Goal: Find specific page/section: Find specific page/section

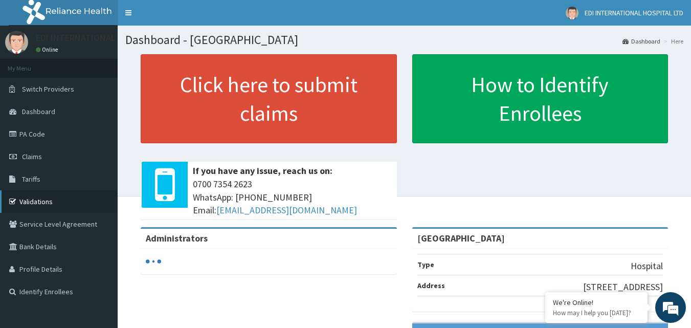
click at [42, 201] on link "Validations" at bounding box center [59, 201] width 118 height 22
click at [39, 175] on span "Tariffs" at bounding box center [31, 178] width 18 height 9
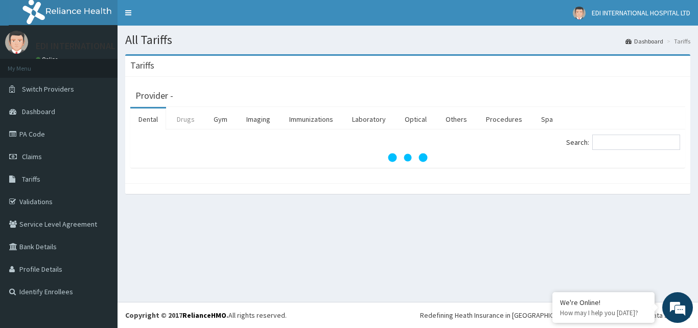
click at [193, 115] on link "Drugs" at bounding box center [186, 118] width 34 height 21
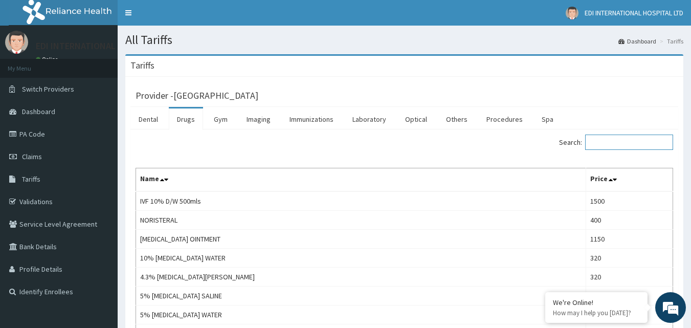
click at [610, 143] on input "Search:" at bounding box center [629, 141] width 88 height 15
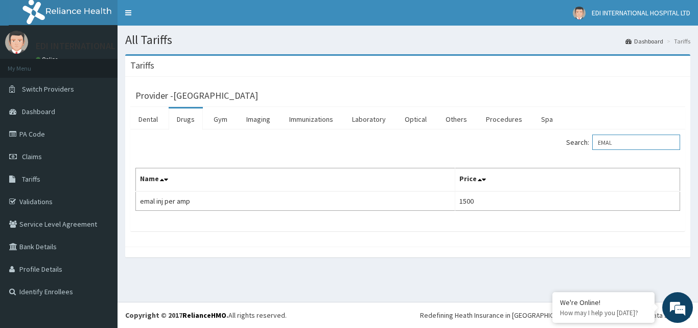
type input "EMAL"
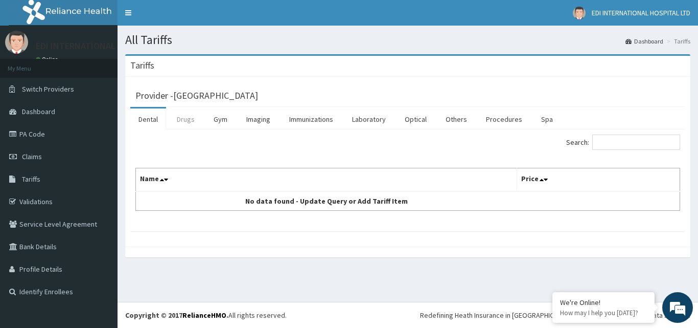
click at [180, 121] on link "Drugs" at bounding box center [186, 118] width 34 height 21
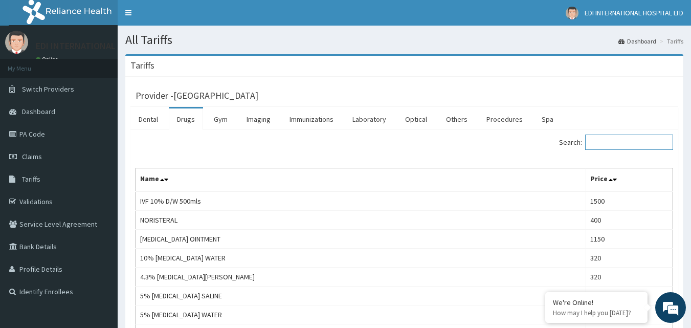
click at [610, 141] on input "Search:" at bounding box center [629, 141] width 88 height 15
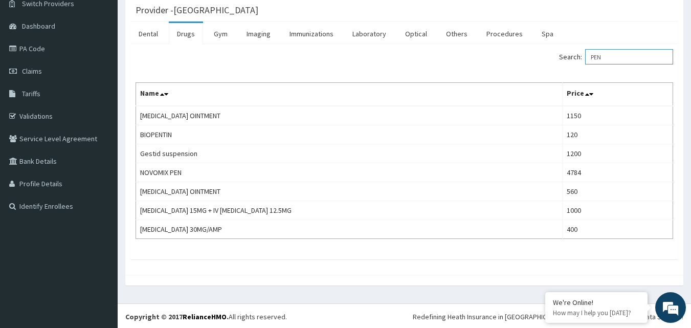
scroll to position [87, 0]
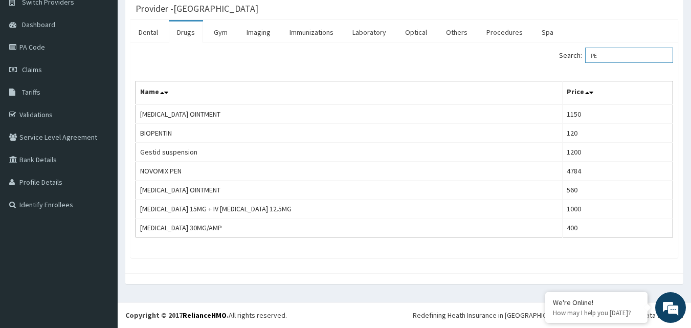
type input "P"
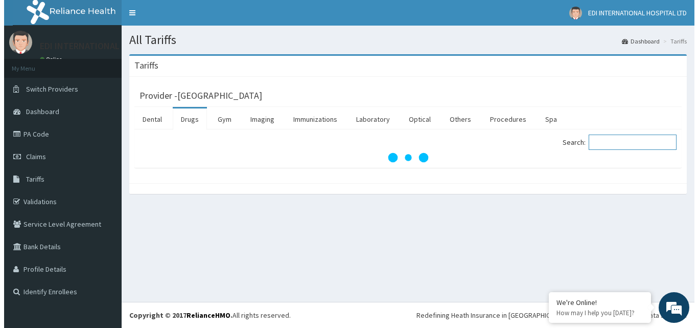
scroll to position [0, 0]
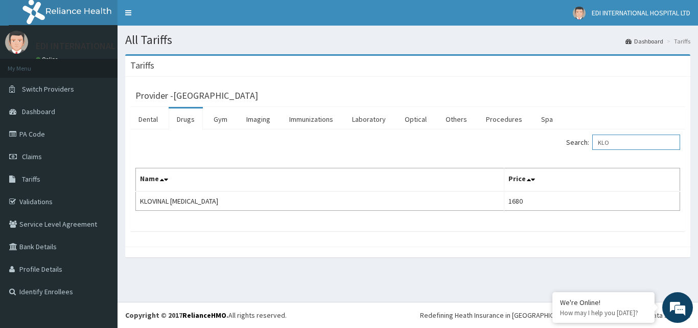
type input "KLO"
click at [51, 129] on link "PA Code" at bounding box center [59, 134] width 118 height 22
